Goal: Complete application form

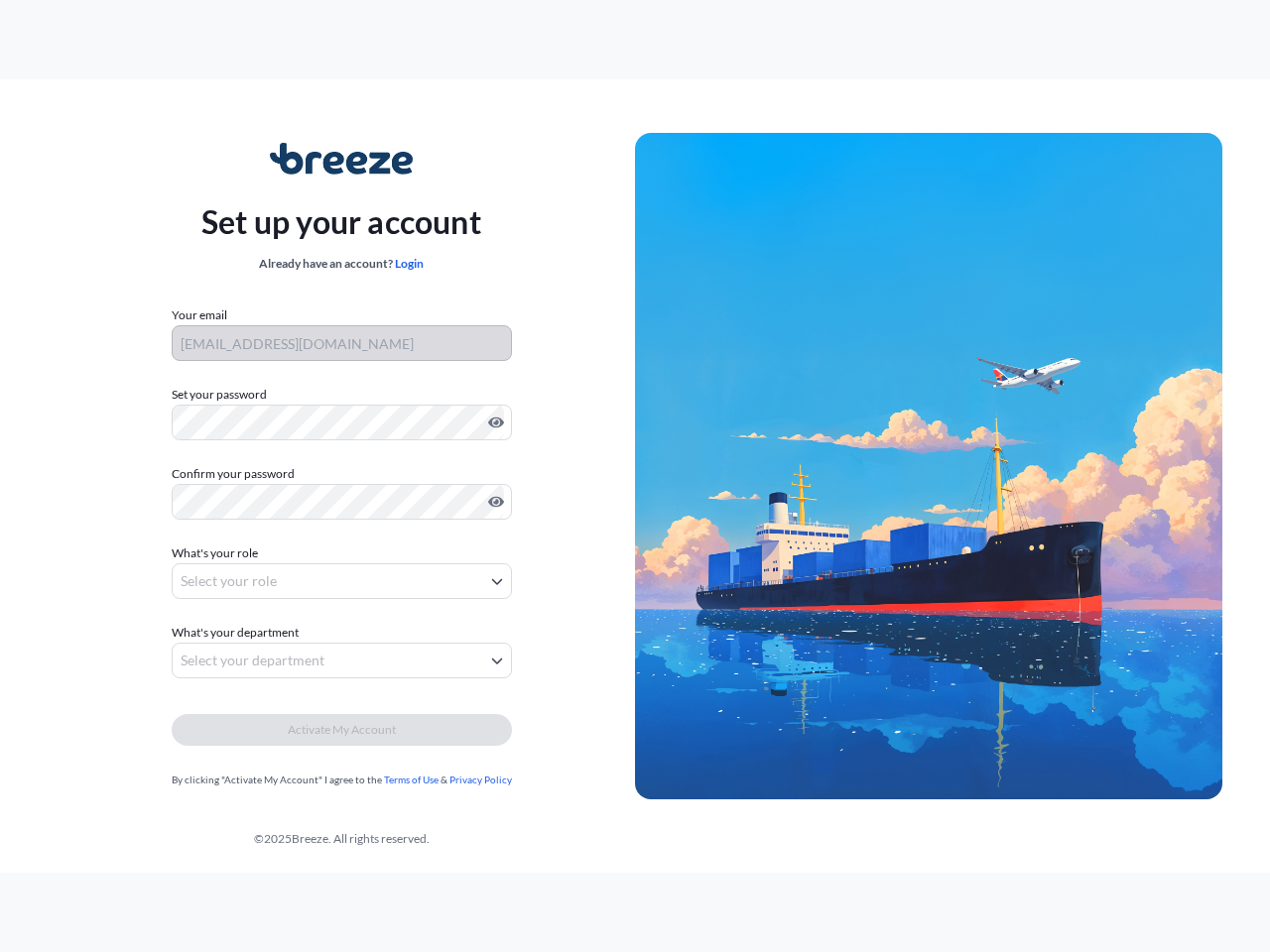
click at [635, 476] on img at bounding box center [928, 467] width 588 height 667
click at [493, 423] on icon "Show password" at bounding box center [496, 423] width 16 height 11
click at [493, 502] on icon "Show password" at bounding box center [496, 502] width 16 height 11
click at [217, 554] on span "What's your role" at bounding box center [214, 554] width 86 height 20
click at [342, 582] on button "Select your role" at bounding box center [342, 582] width 341 height 36
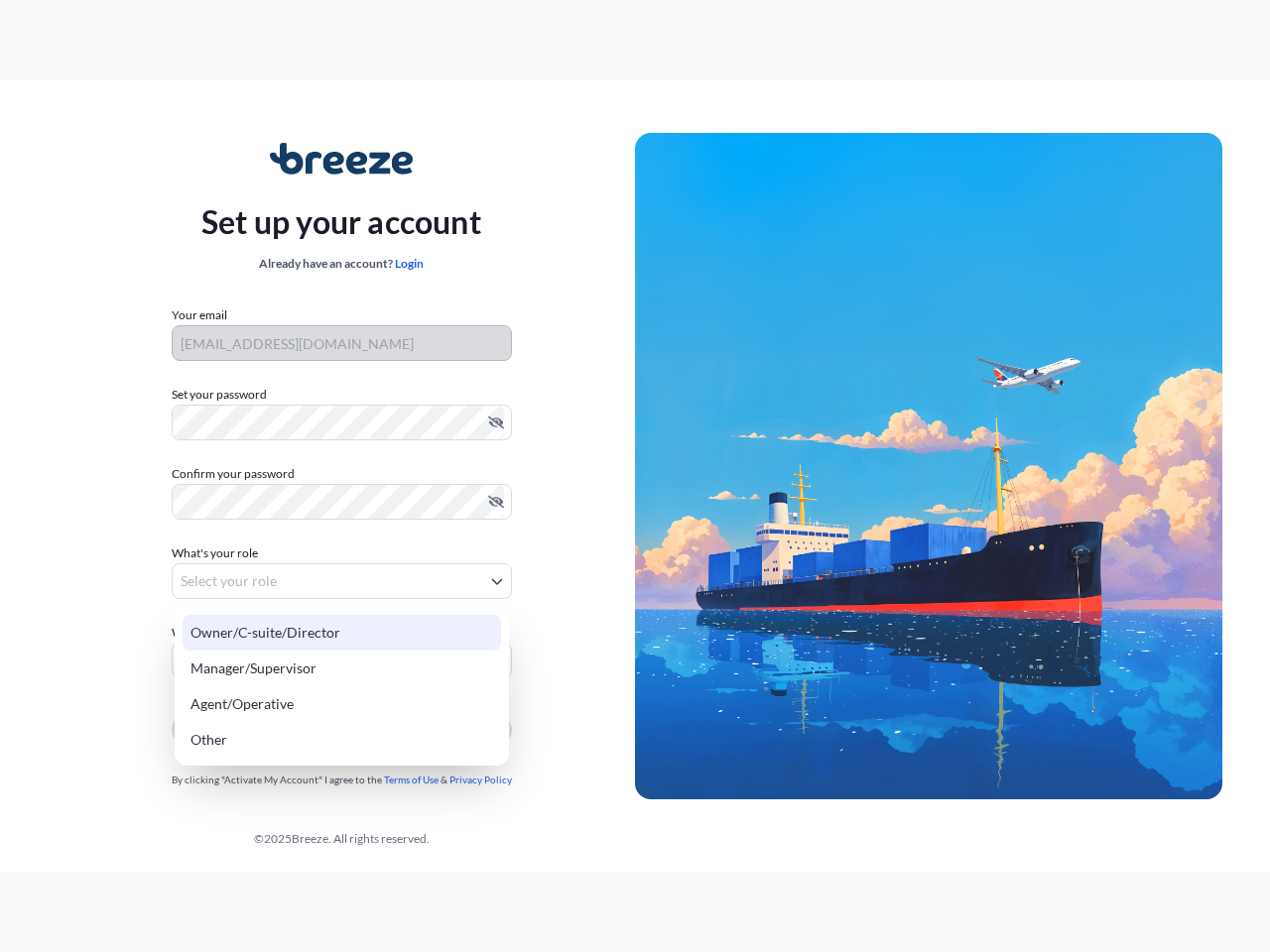
click at [238, 632] on div "Owner/C-suite/Director" at bounding box center [342, 632] width 319 height 36
select select "owner/c-suite/director"
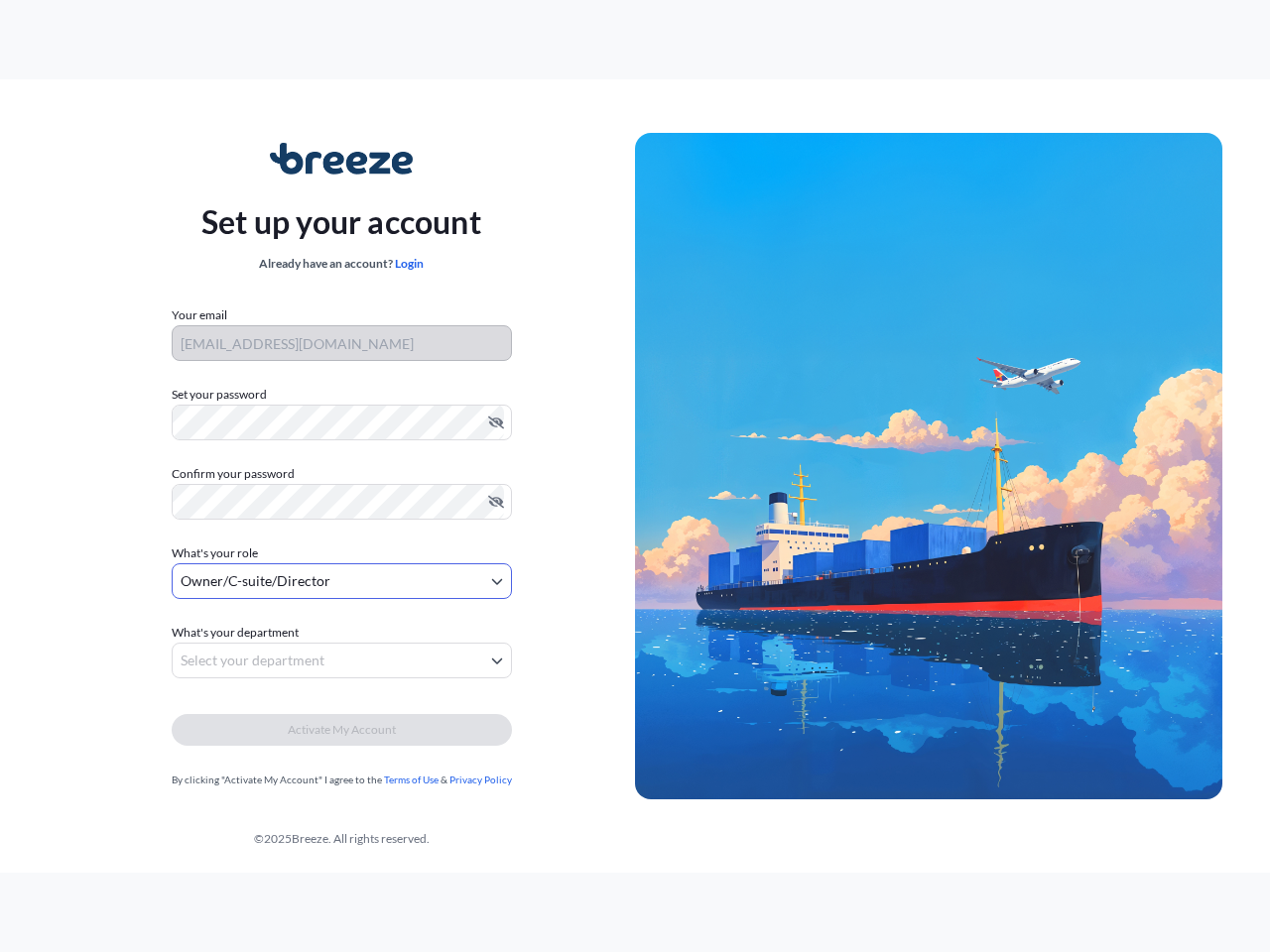
click at [342, 660] on button "Select your department" at bounding box center [342, 660] width 341 height 36
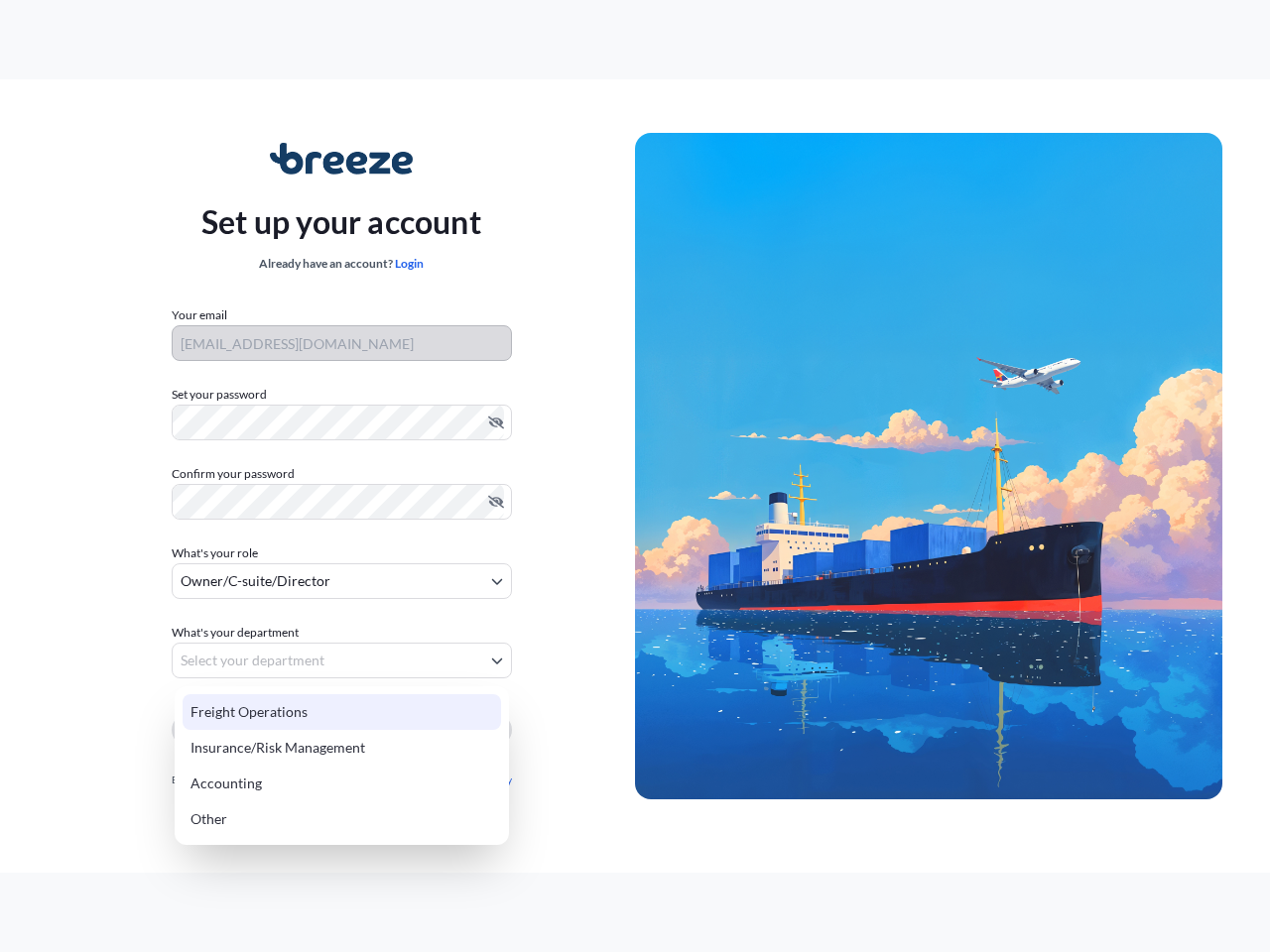
click at [342, 730] on div "Insurance/Risk Management" at bounding box center [342, 748] width 319 height 36
select select "insurance/risk management"
